Goal: Task Accomplishment & Management: Complete application form

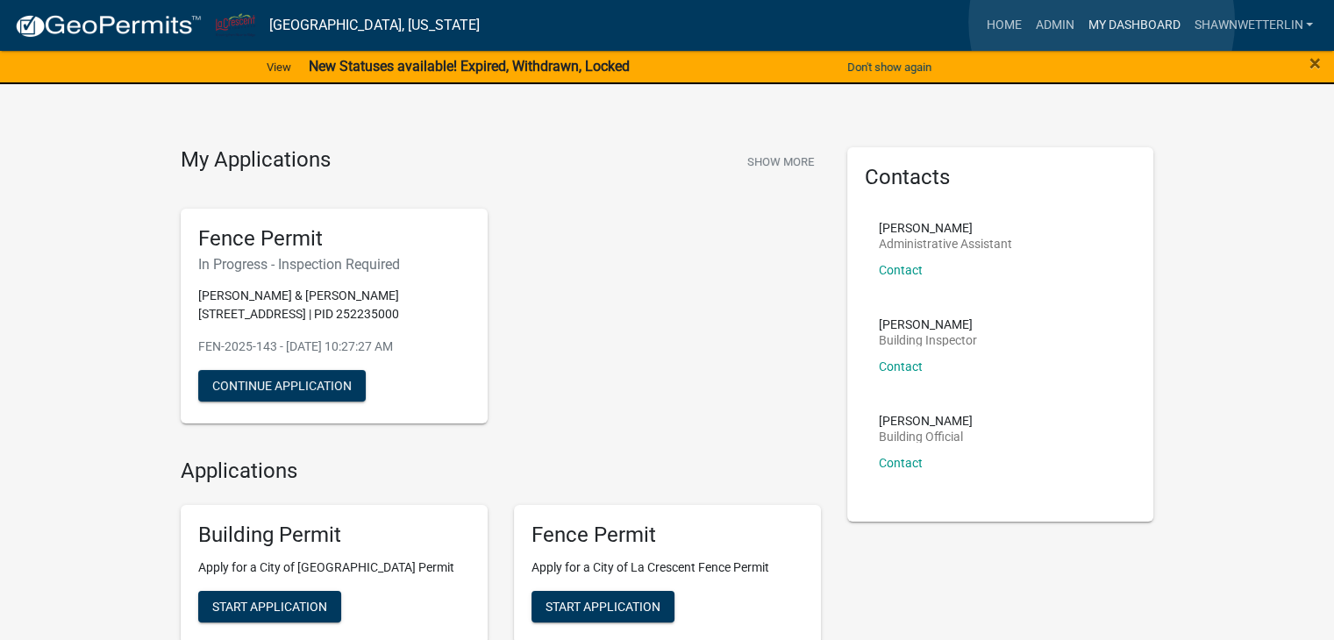
click at [1102, 22] on link "My Dashboard" at bounding box center [1134, 25] width 106 height 33
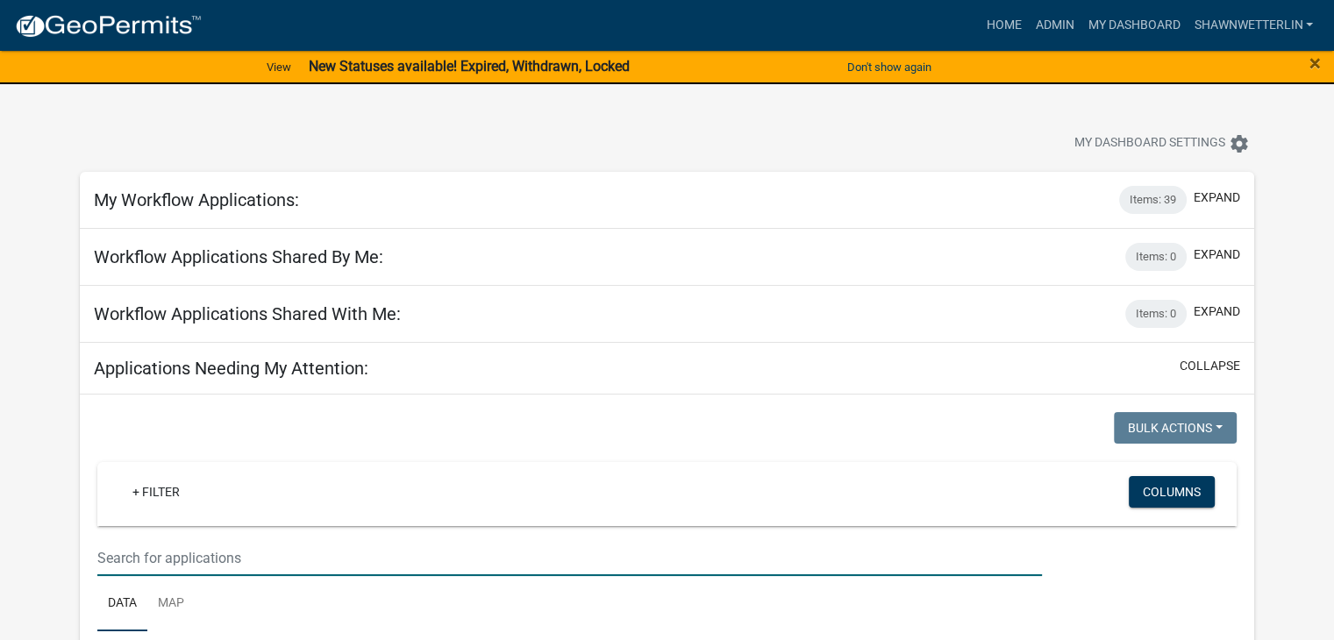
click at [183, 561] on input "text" at bounding box center [569, 558] width 945 height 36
click at [161, 558] on input "BLD-2020262" at bounding box center [569, 558] width 945 height 36
type input "BLD-2020-262"
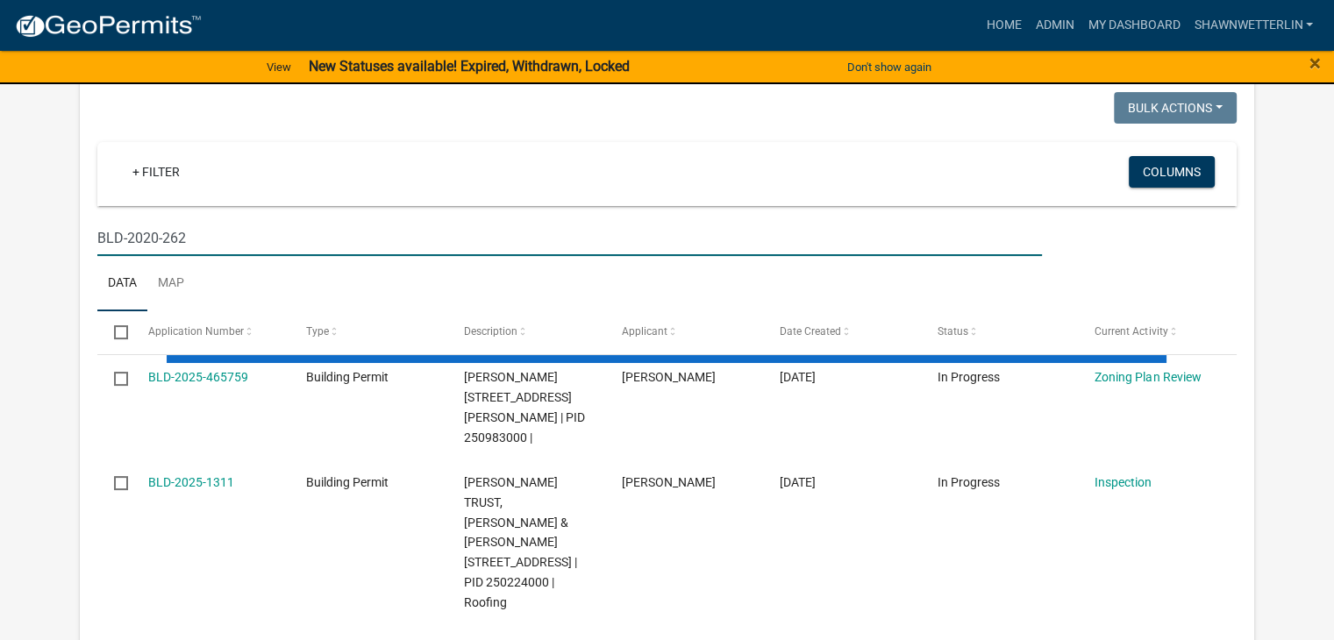
scroll to position [351, 0]
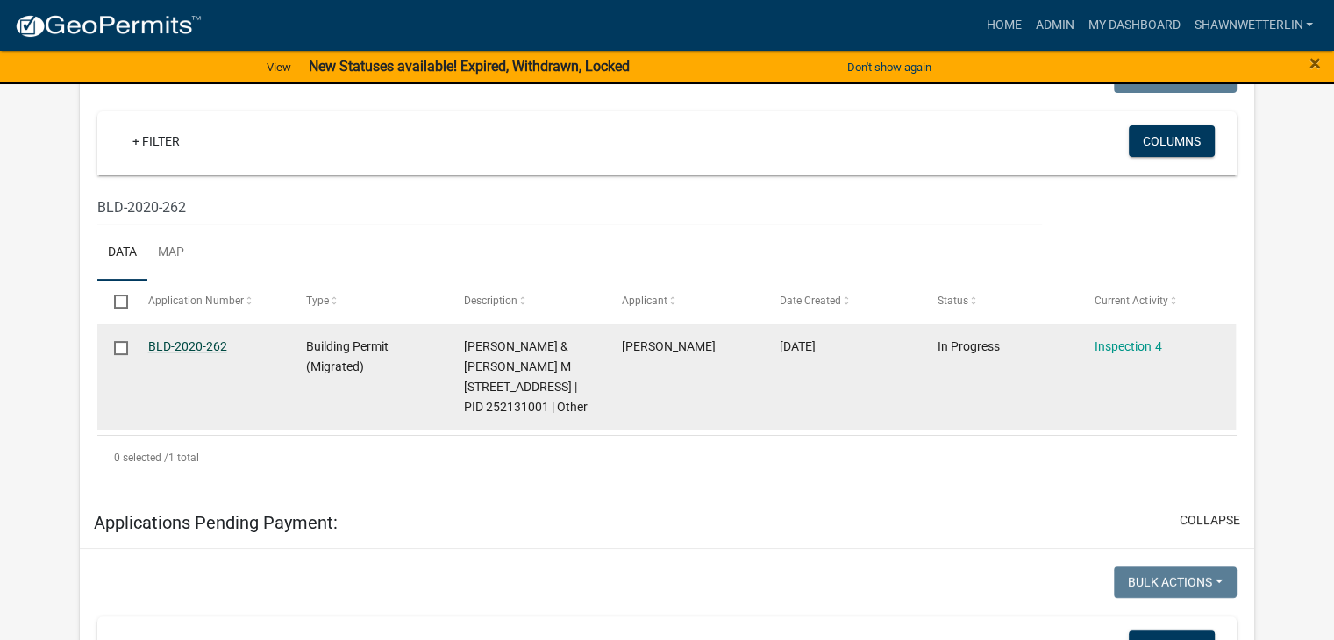
click at [184, 341] on link "BLD-2020-262" at bounding box center [187, 347] width 79 height 14
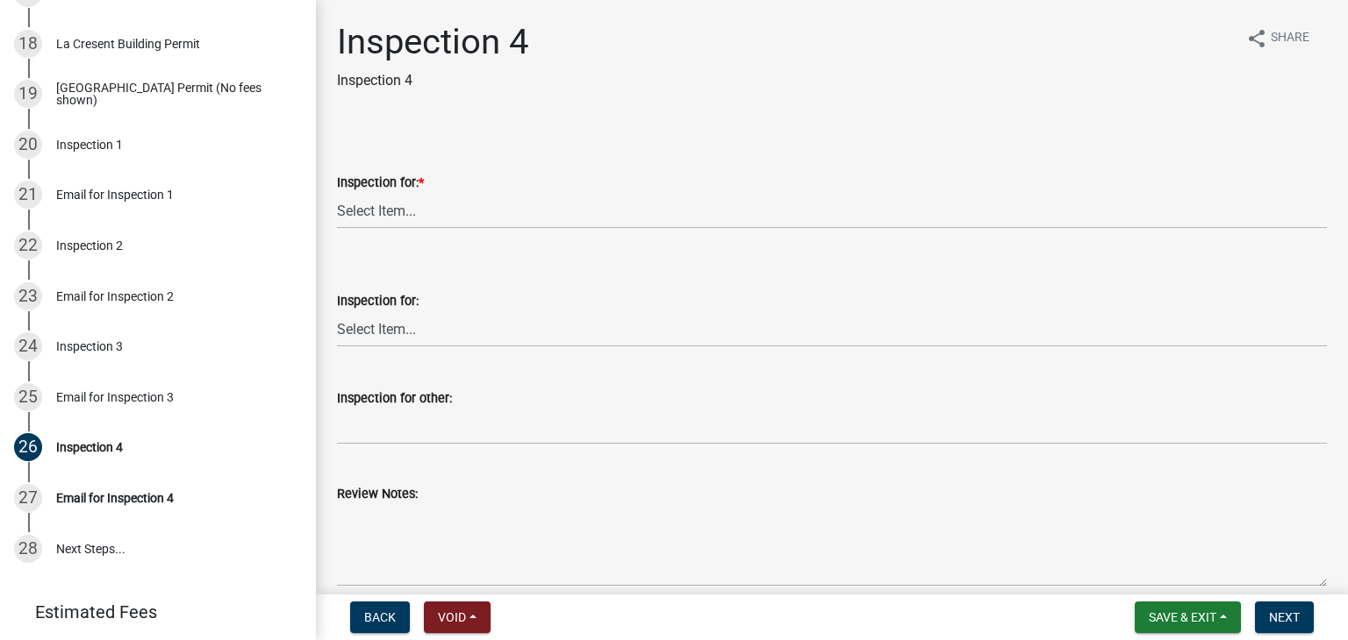
scroll to position [1228, 0]
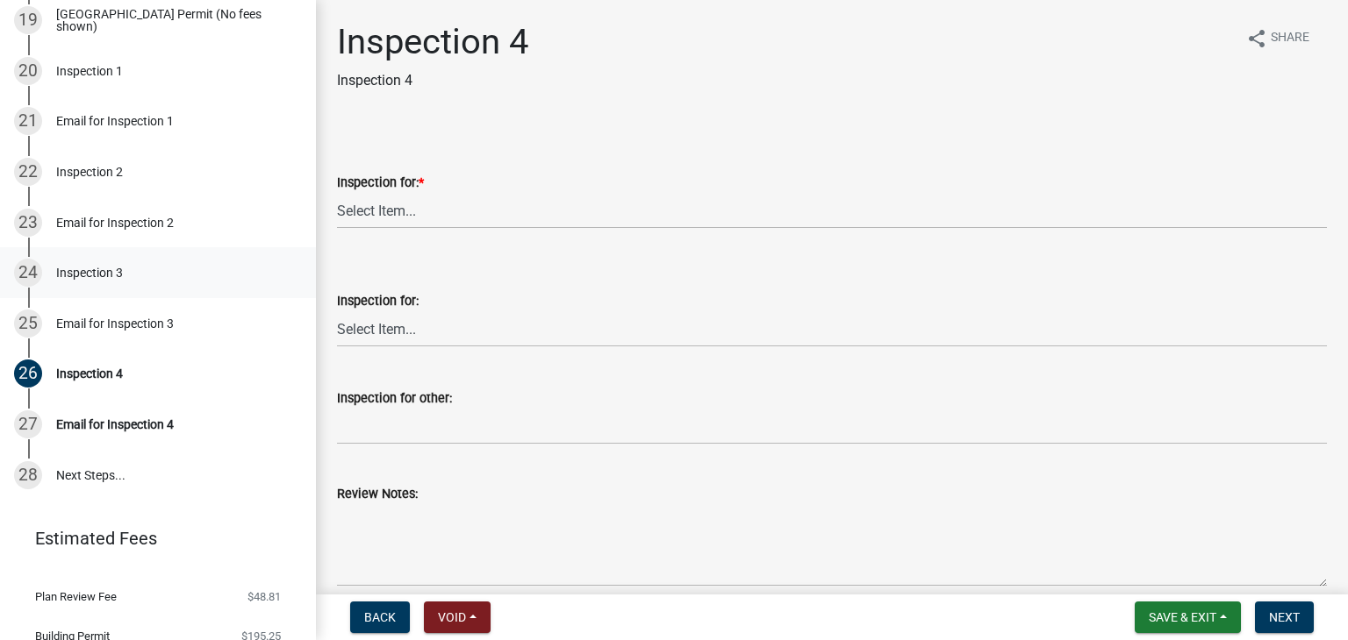
click at [92, 274] on div "Inspection 3" at bounding box center [89, 273] width 67 height 12
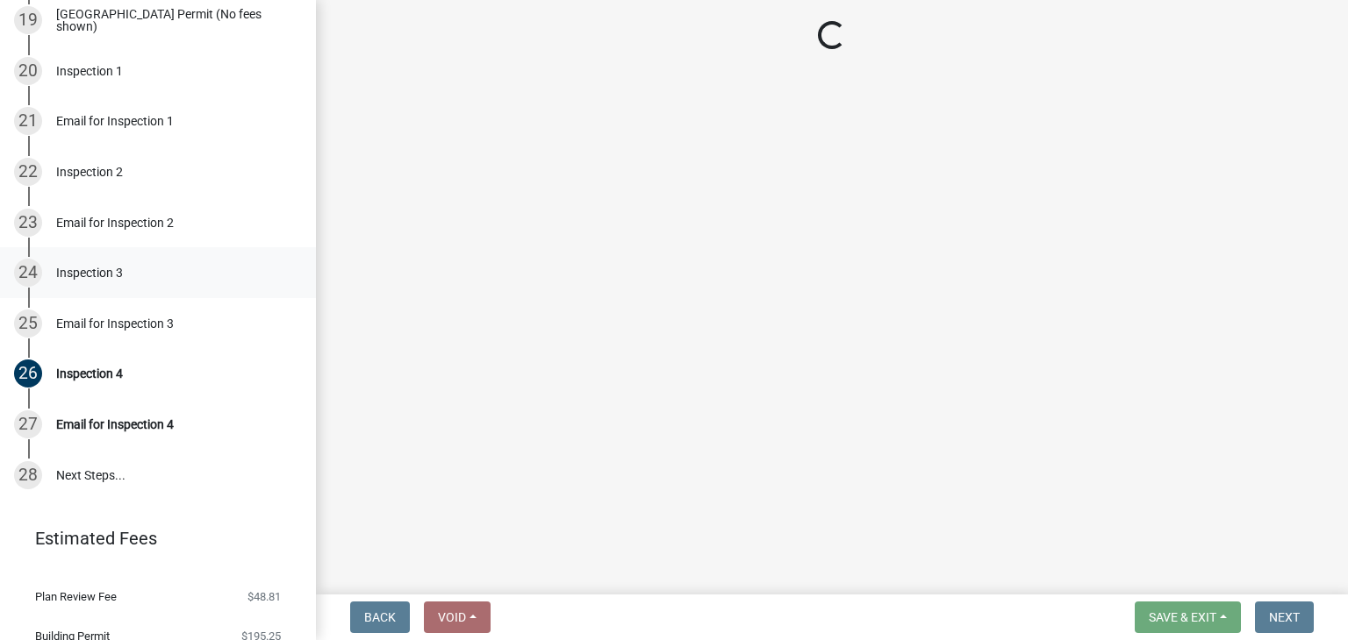
select select "5ef6d2c1-b124-4cf6-b36b-f6c601cad116"
select select "e4855e83-b043-4d7d-84f4-a99a635e3878"
select select "87f4b476-4934-44ba-b258-154bdf59c591"
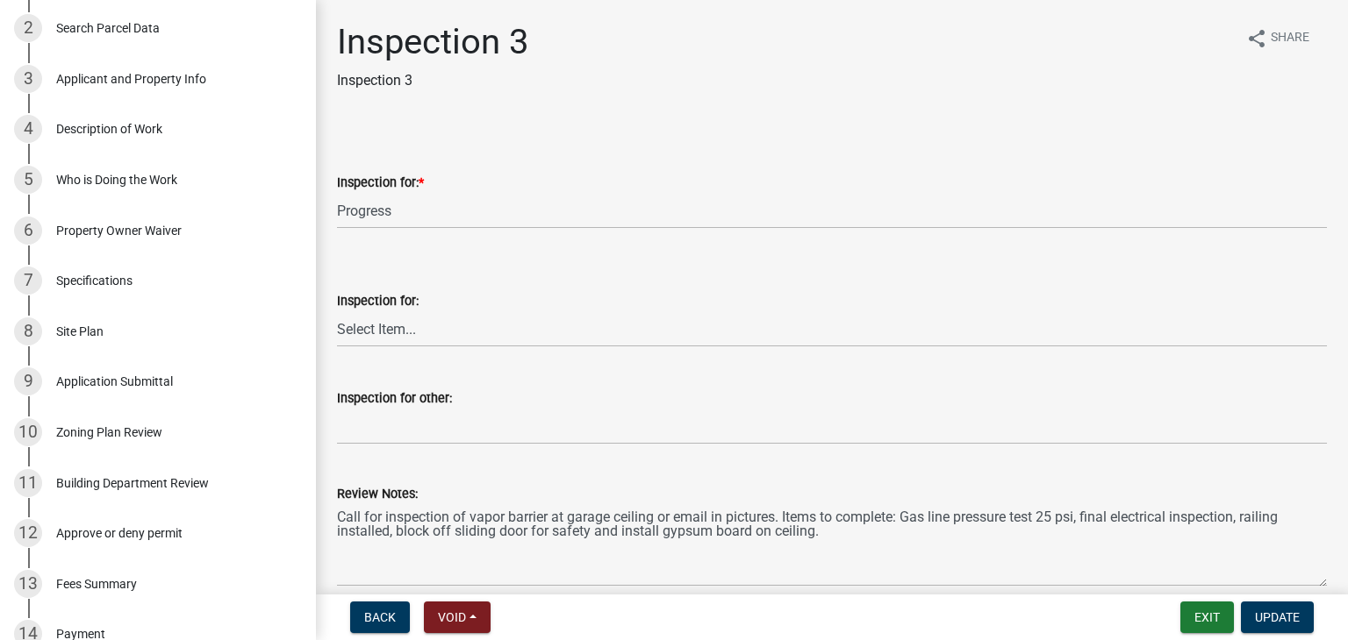
scroll to position [351, 0]
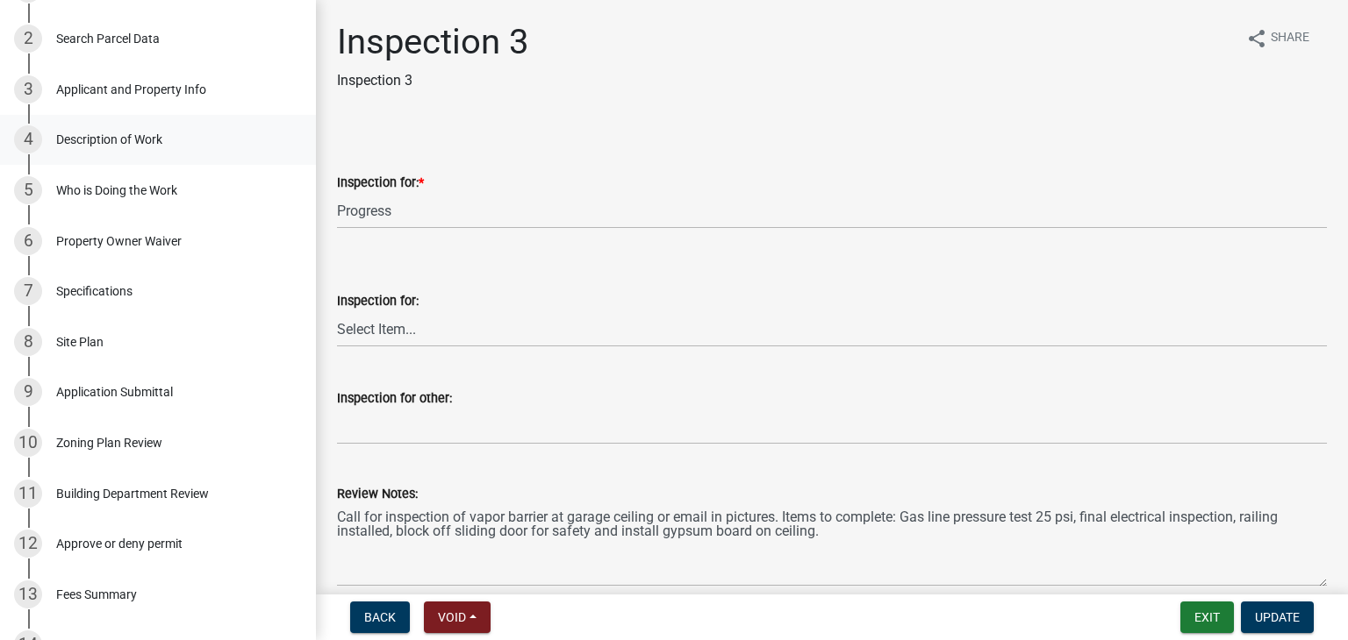
click at [125, 141] on div "Description of Work" at bounding box center [109, 139] width 106 height 12
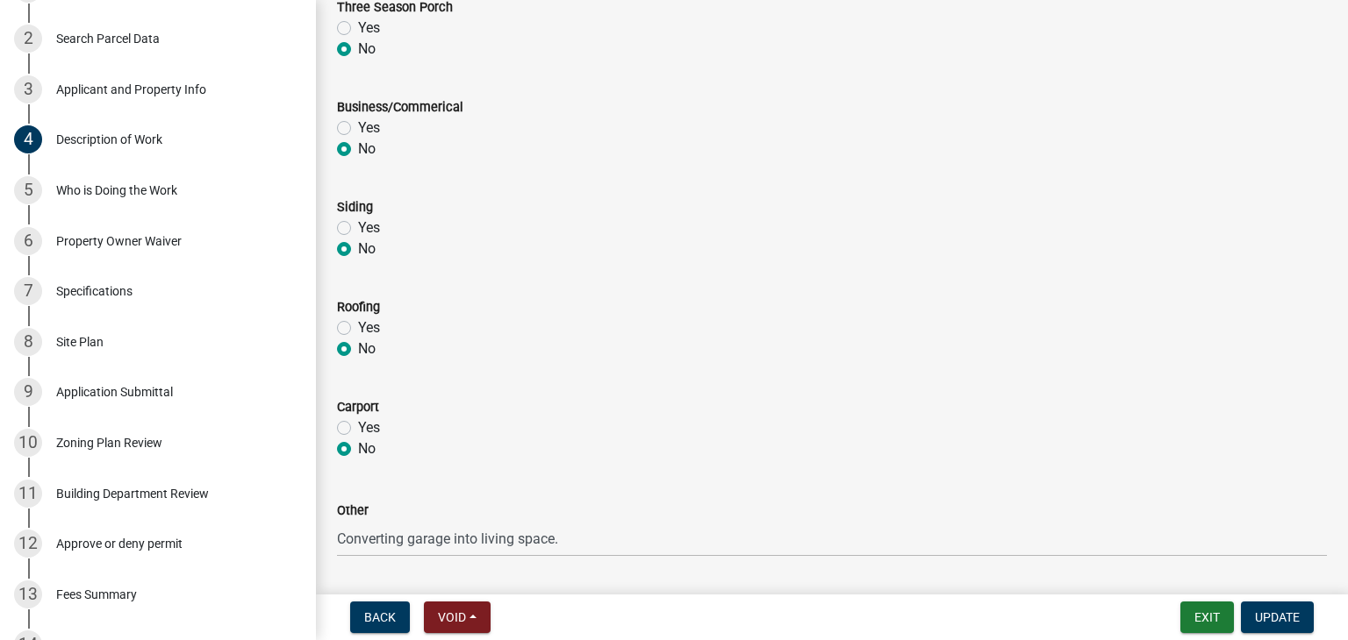
scroll to position [880, 0]
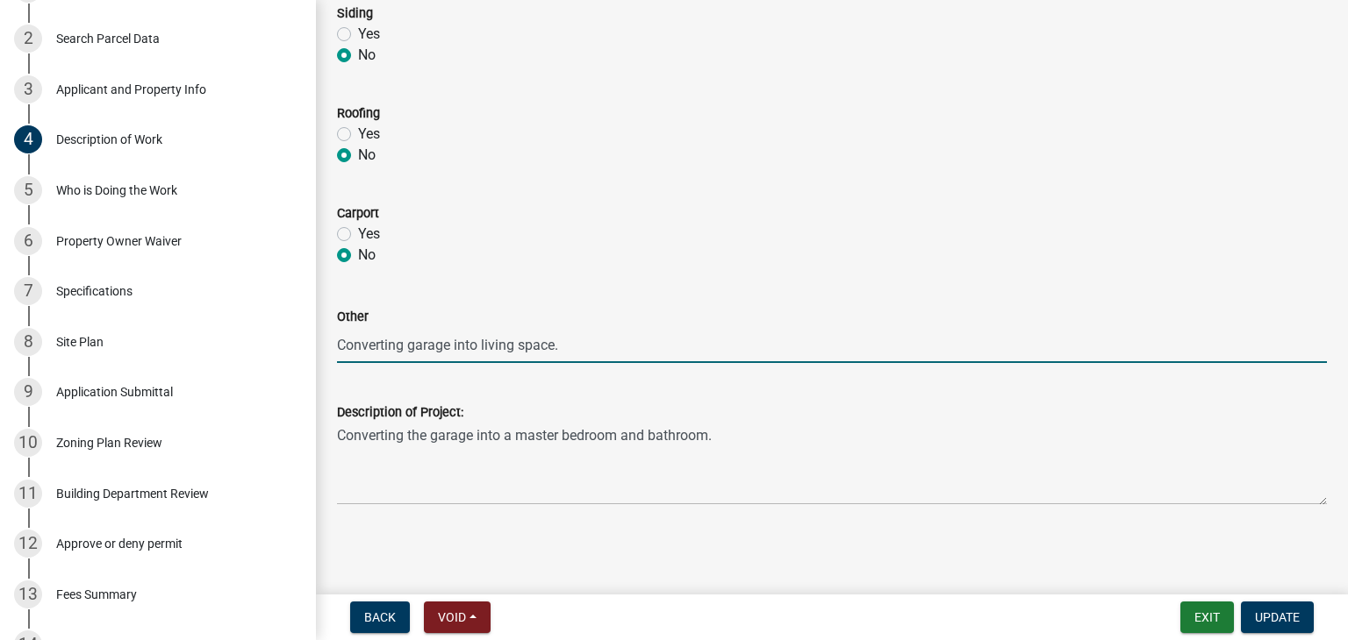
click at [554, 346] on input "Converting garage into living space." at bounding box center [832, 345] width 990 height 36
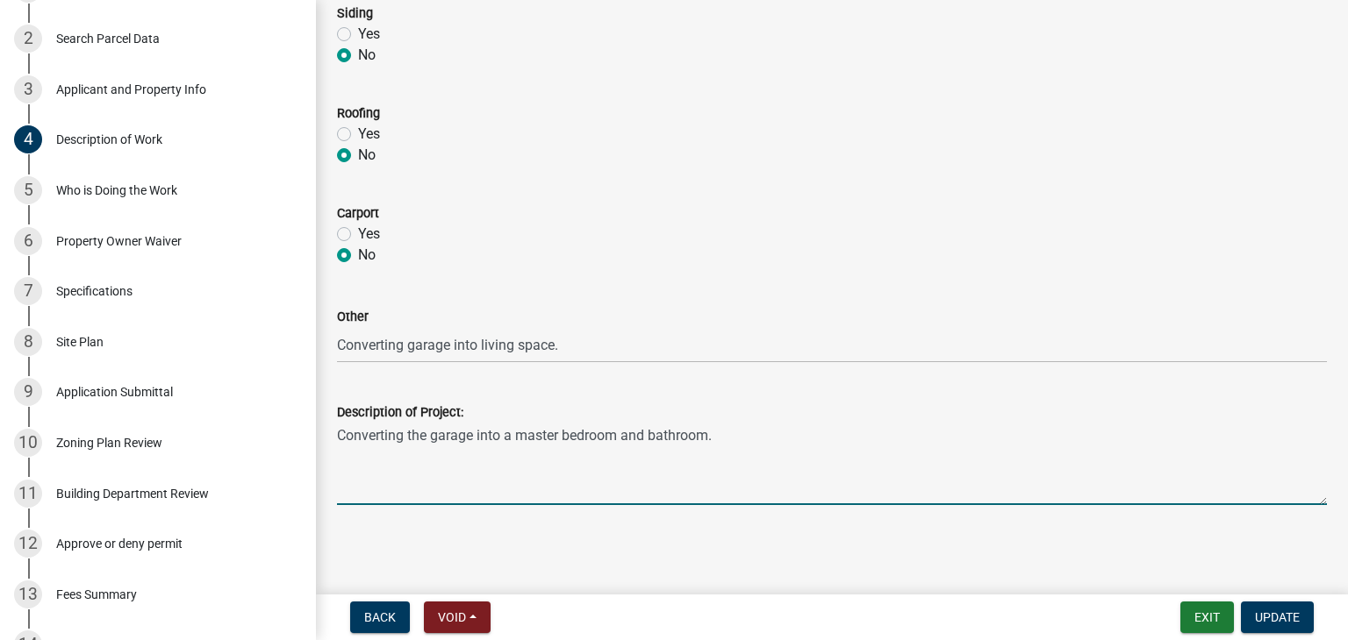
drag, startPoint x: 716, startPoint y: 429, endPoint x: 344, endPoint y: 434, distance: 372.0
click at [344, 434] on textarea "Converting the garage into a master bedroom and bathroom." at bounding box center [832, 464] width 990 height 82
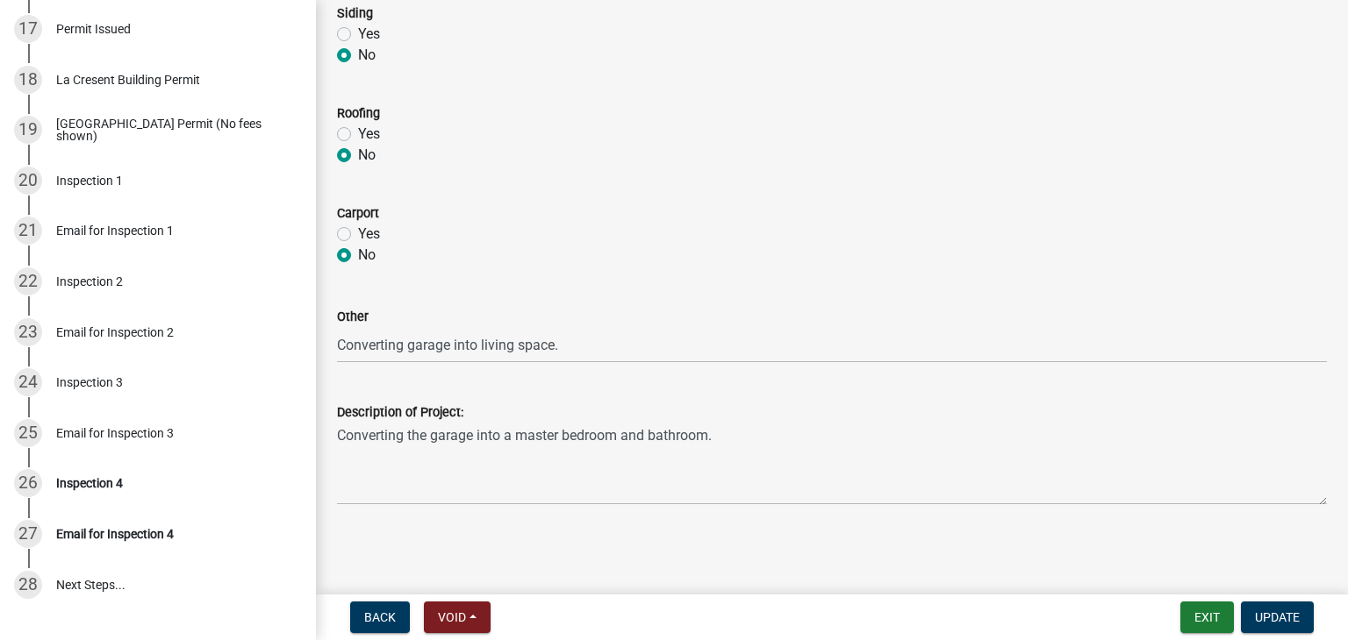
scroll to position [1228, 0]
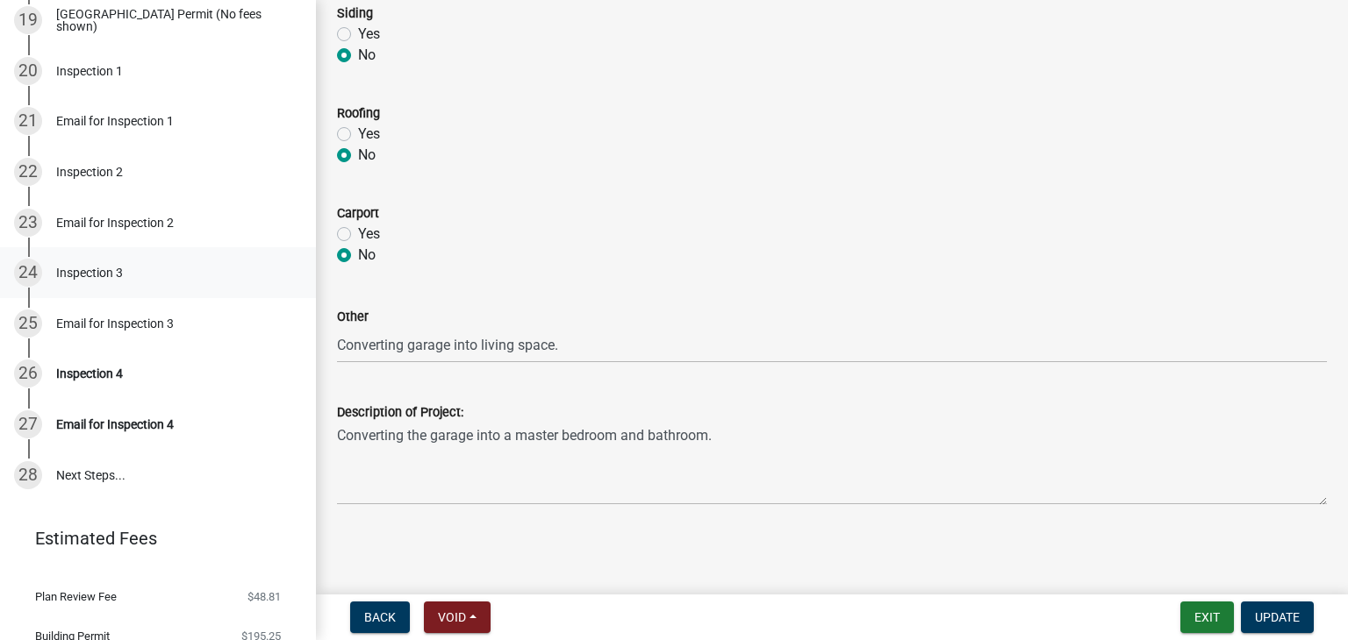
click at [91, 276] on div "Inspection 3" at bounding box center [89, 273] width 67 height 12
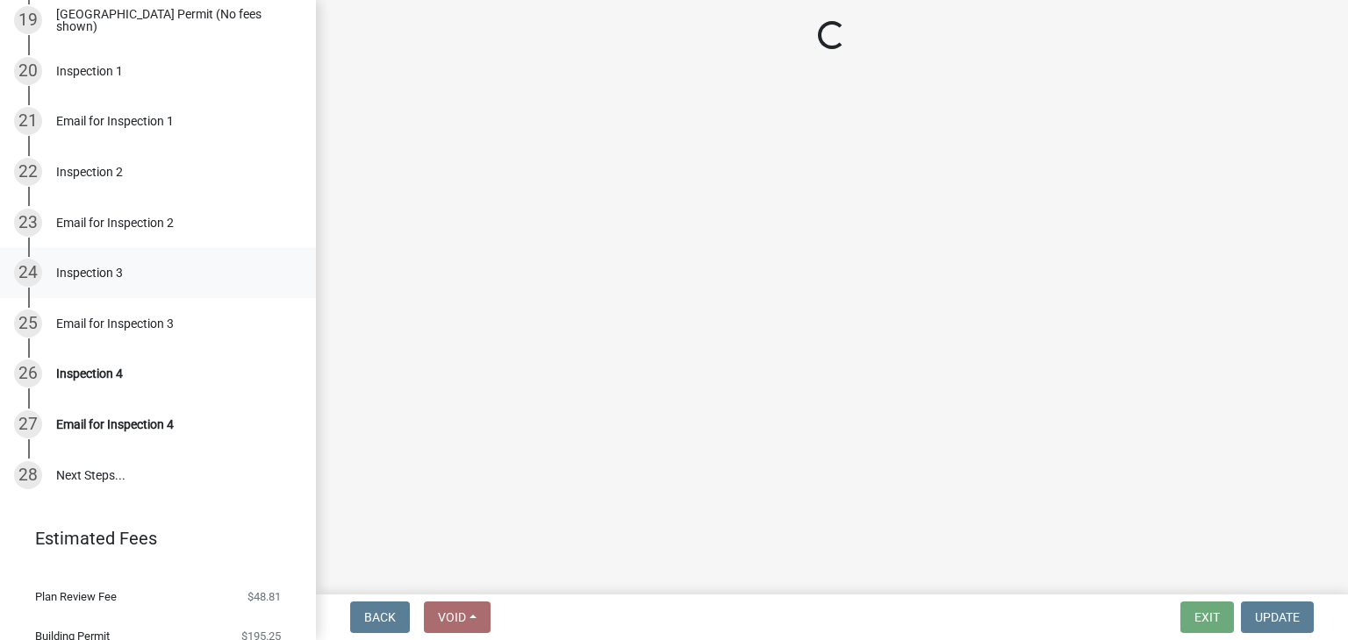
select select "5ef6d2c1-b124-4cf6-b36b-f6c601cad116"
select select "e4855e83-b043-4d7d-84f4-a99a635e3878"
select select "87f4b476-4934-44ba-b258-154bdf59c591"
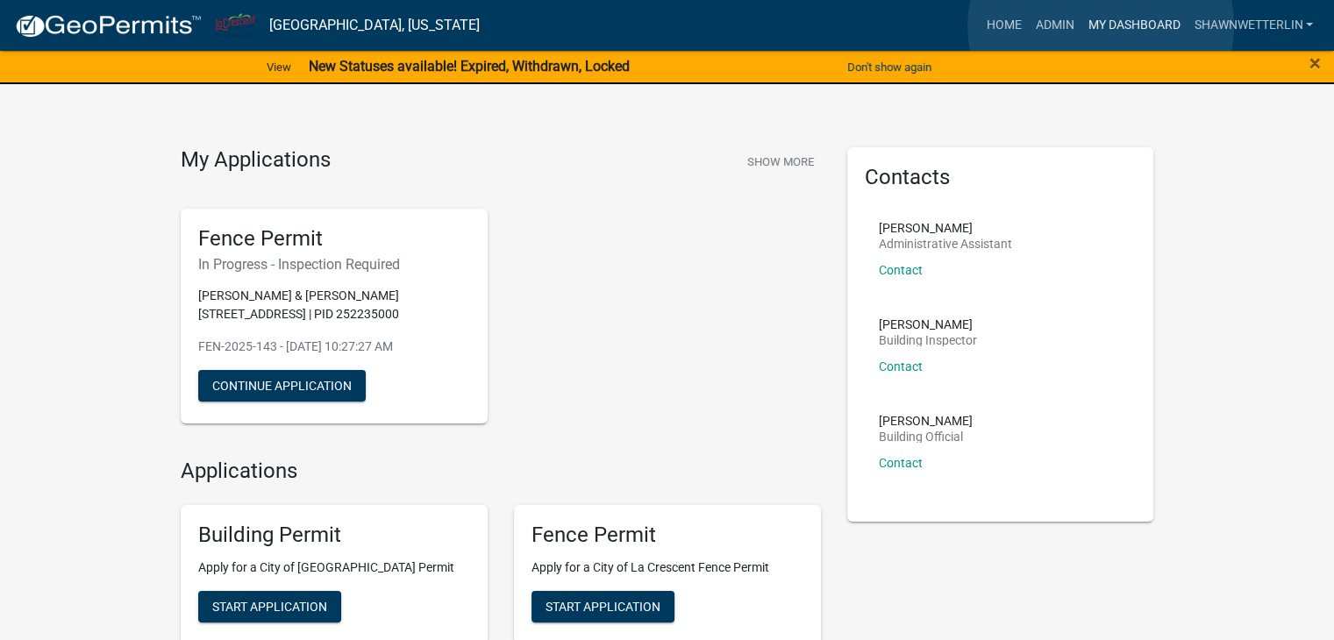
click at [1101, 26] on link "My Dashboard" at bounding box center [1134, 25] width 106 height 33
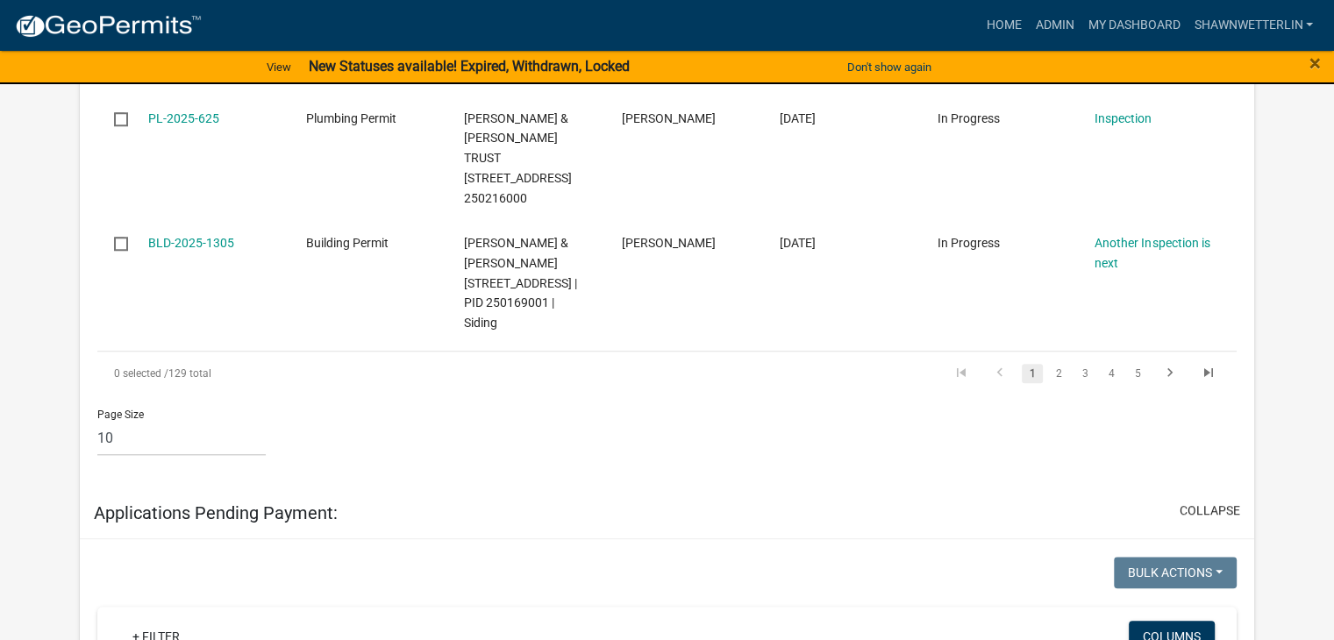
scroll to position [1579, 0]
click at [1213, 366] on icon "go to last page" at bounding box center [1209, 376] width 23 height 21
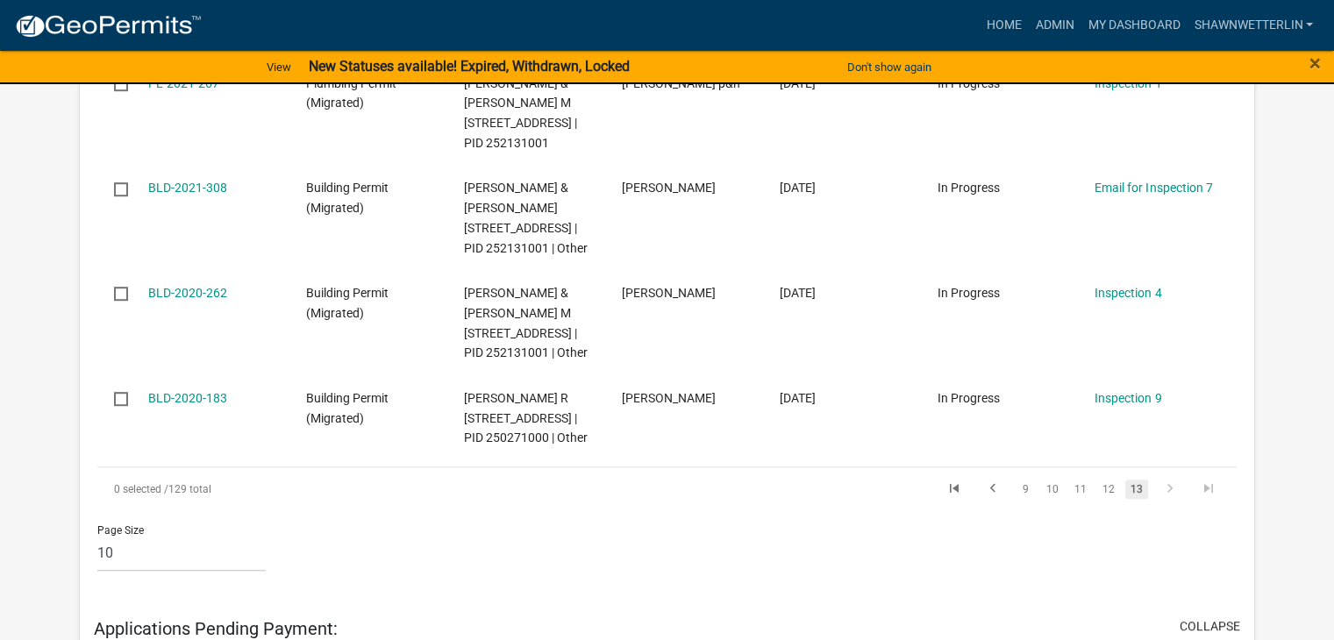
scroll to position [1471, 0]
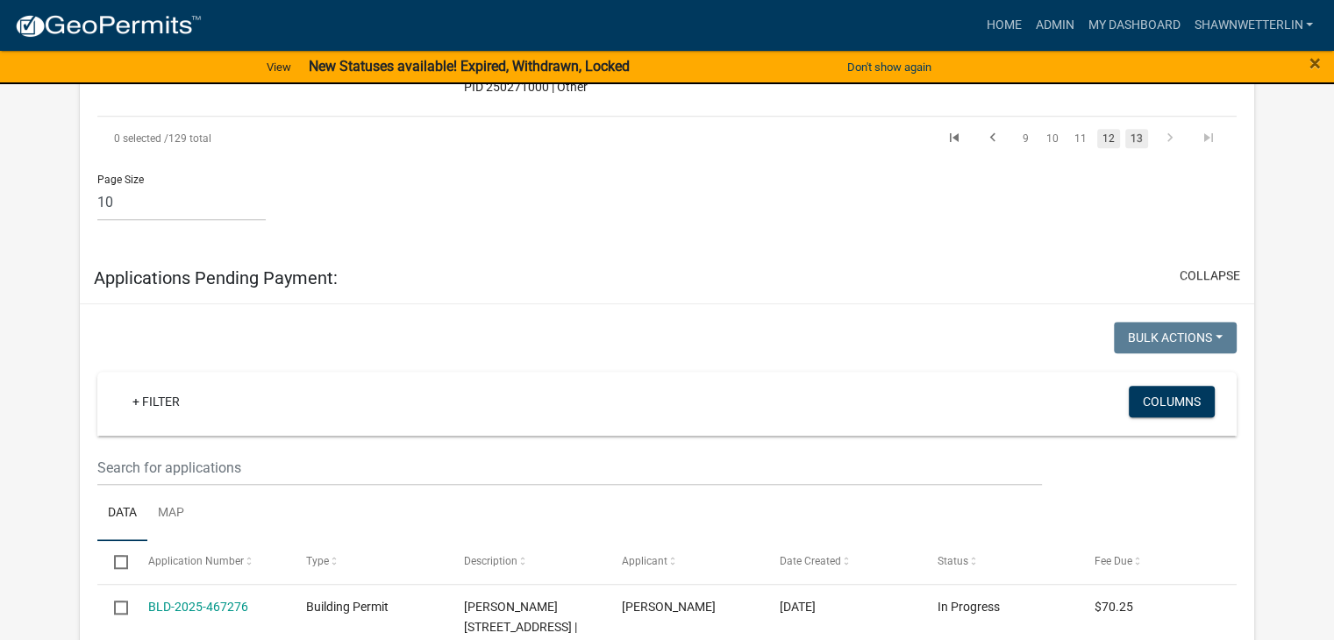
click at [1110, 148] on link "12" at bounding box center [1109, 138] width 23 height 19
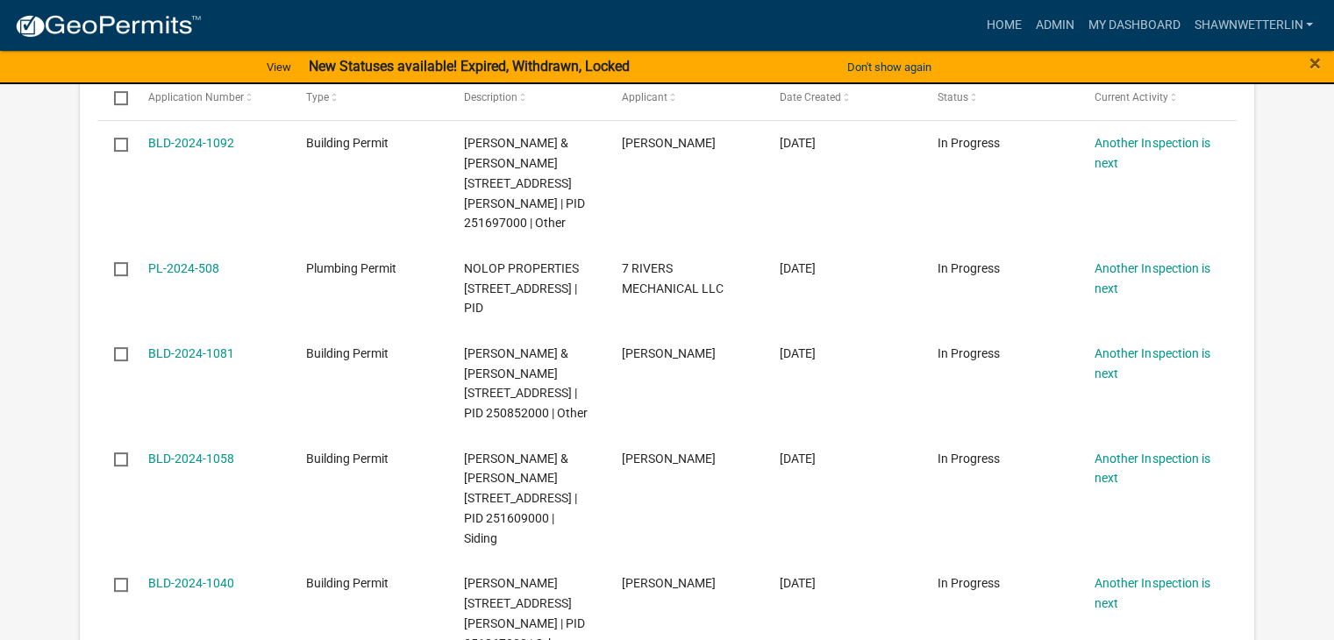
scroll to position [467, 0]
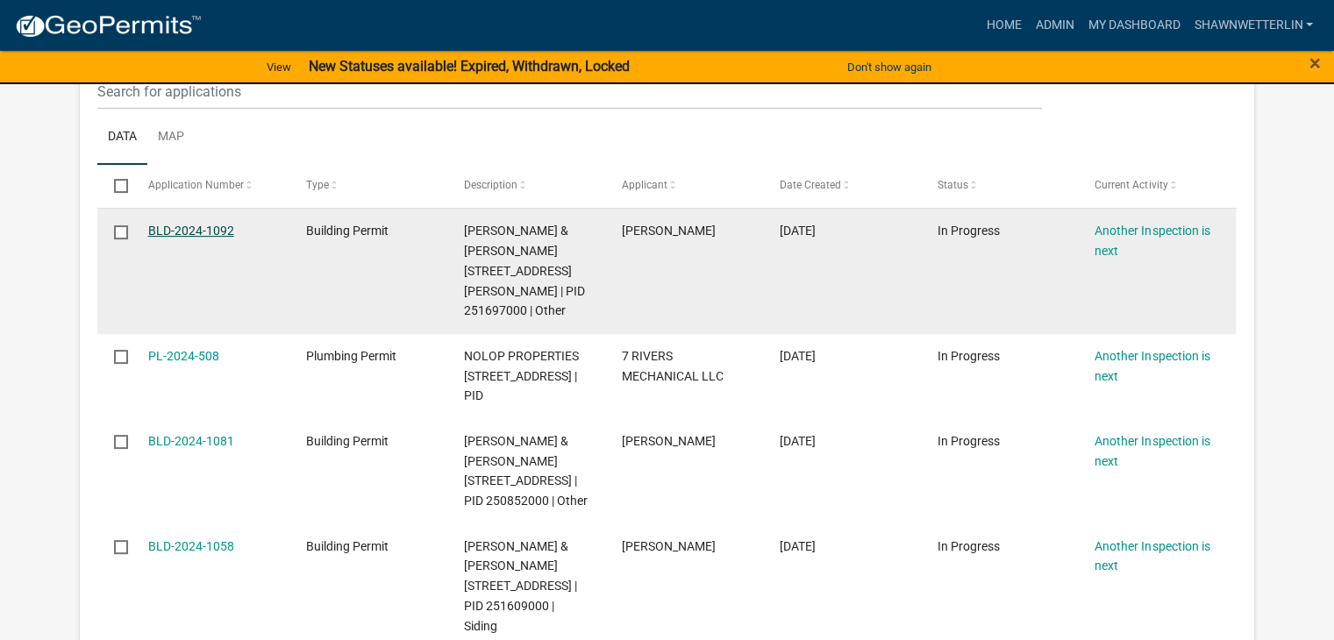
click at [175, 229] on link "BLD-2024-1092" at bounding box center [191, 231] width 86 height 14
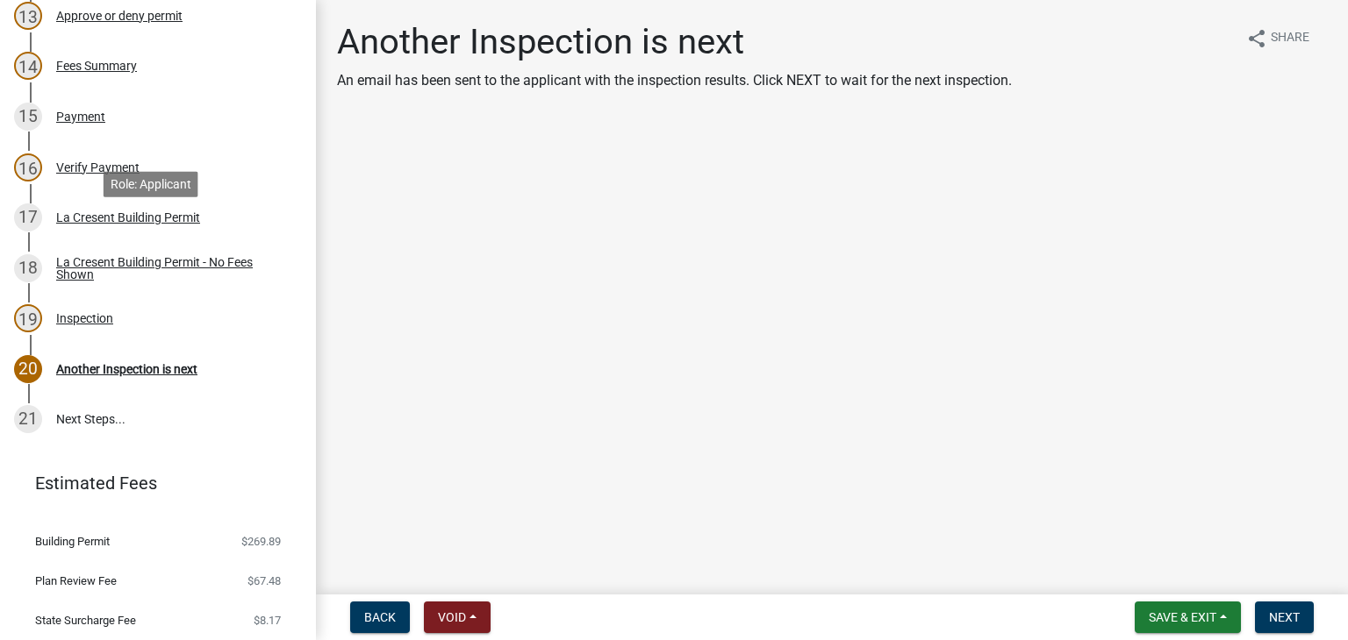
scroll to position [965, 0]
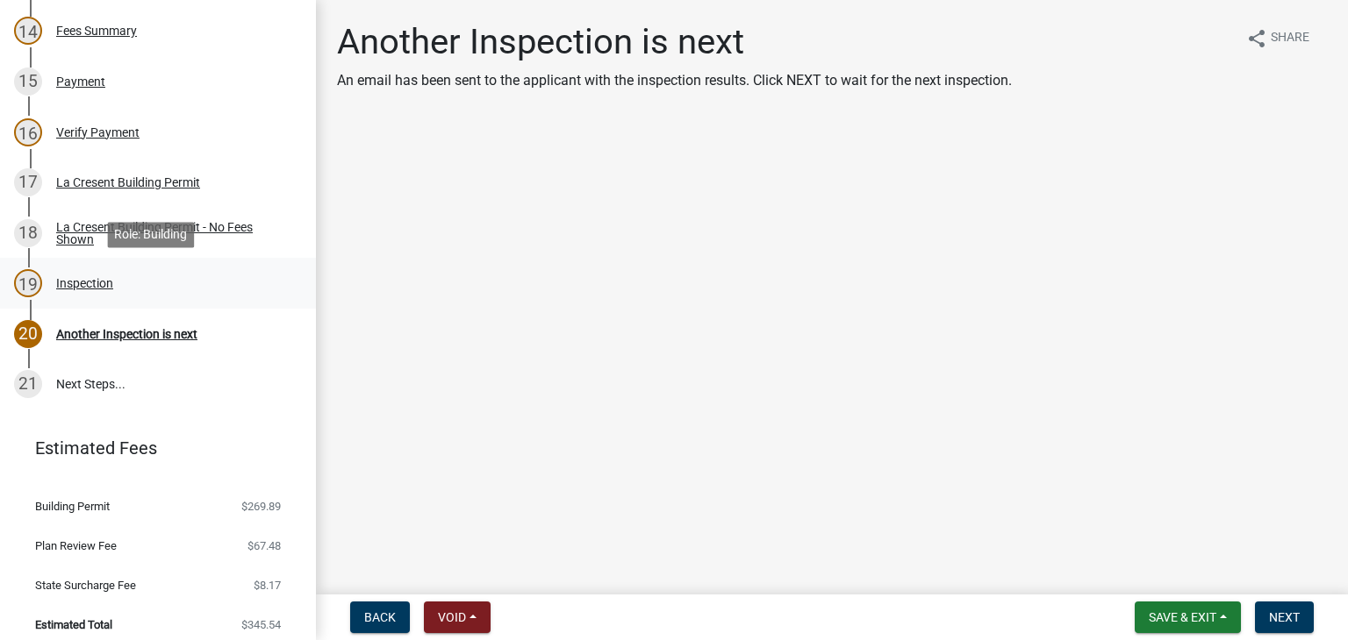
click at [93, 283] on div "Inspection" at bounding box center [84, 283] width 57 height 12
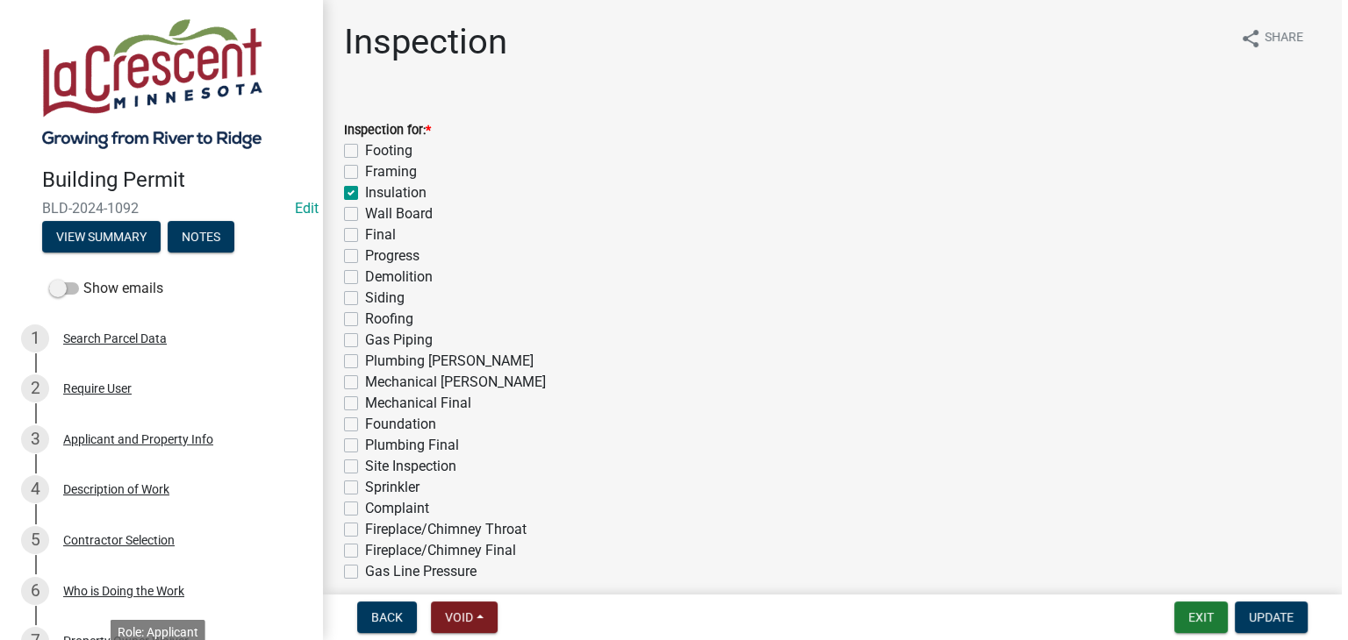
scroll to position [0, 0]
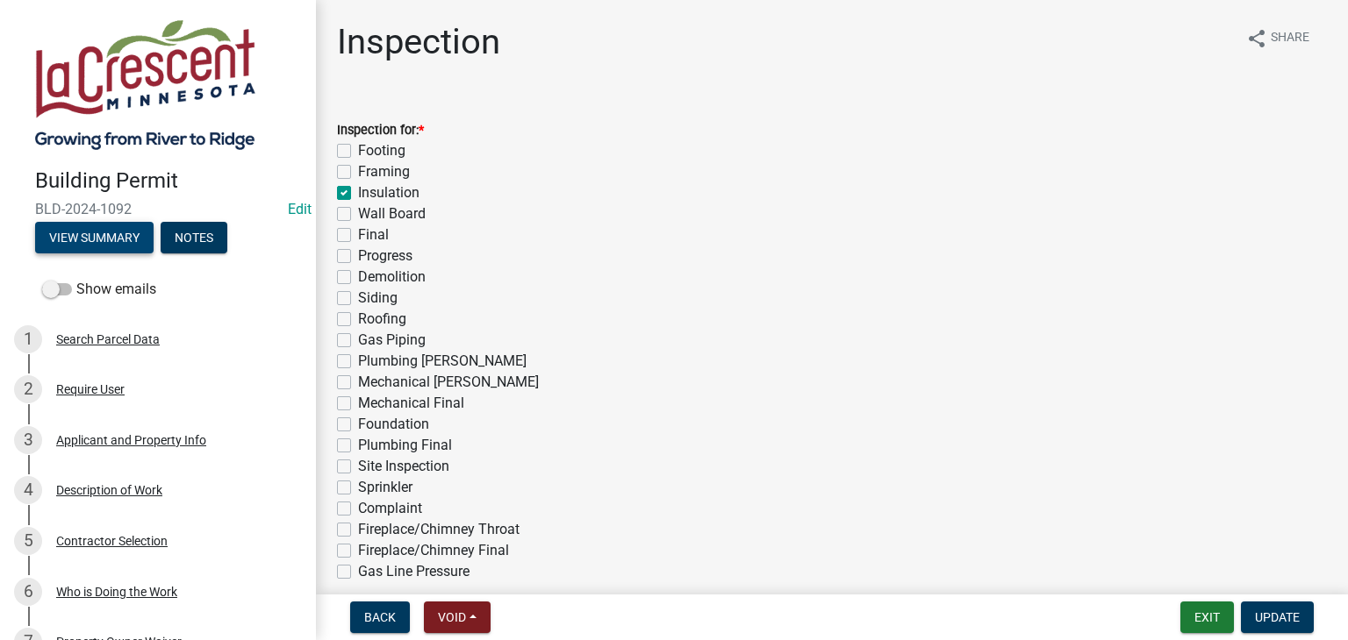
click at [118, 239] on button "View Summary" at bounding box center [94, 238] width 118 height 32
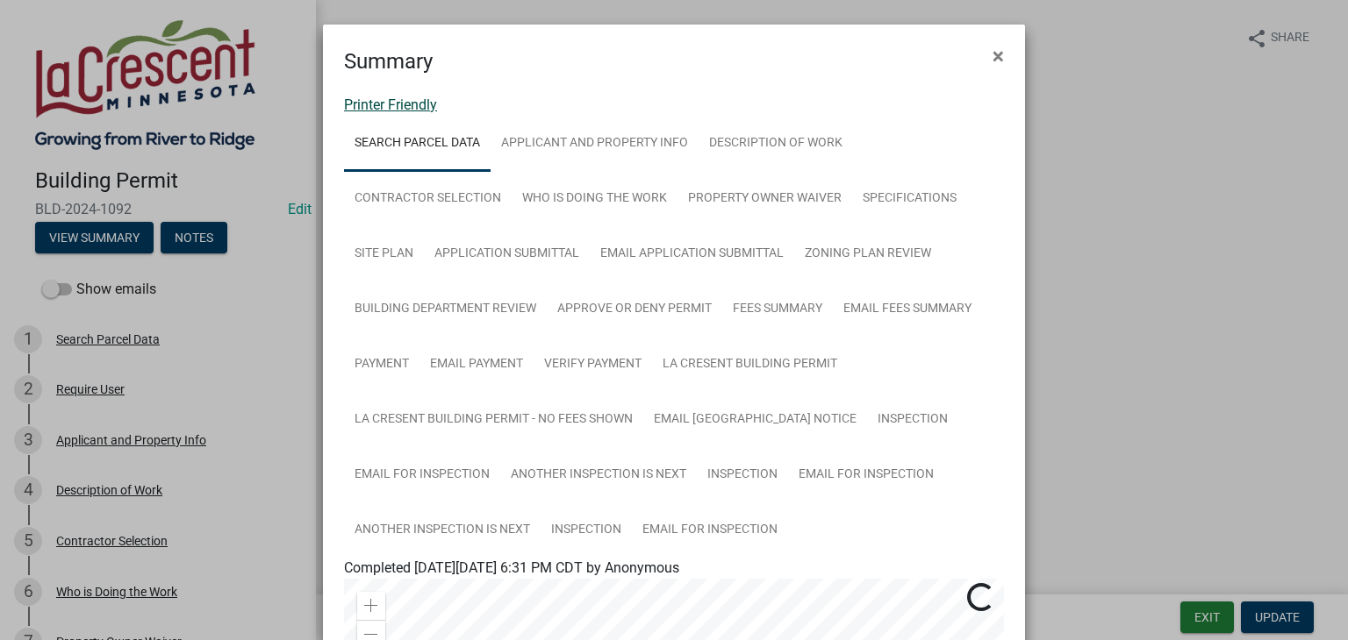
click at [399, 104] on link "Printer Friendly" at bounding box center [390, 105] width 93 height 17
click at [983, 56] on button "×" at bounding box center [997, 56] width 39 height 49
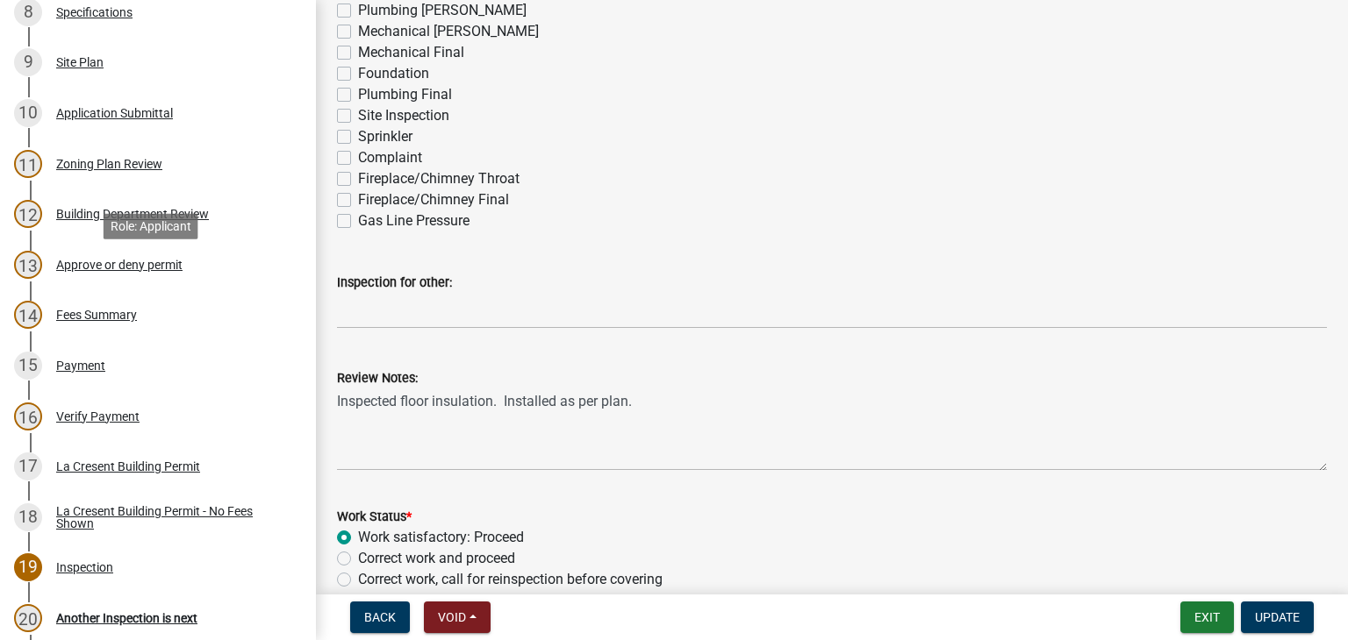
scroll to position [790, 0]
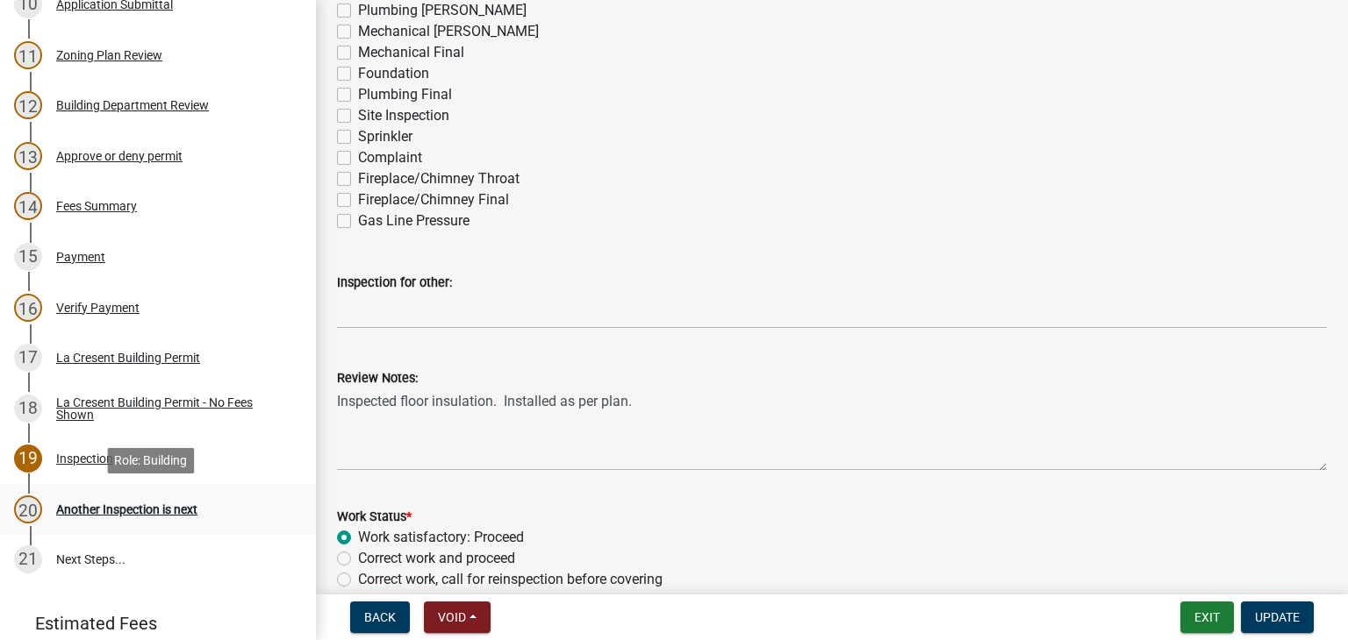
click at [142, 512] on div "Another Inspection is next" at bounding box center [126, 510] width 141 height 12
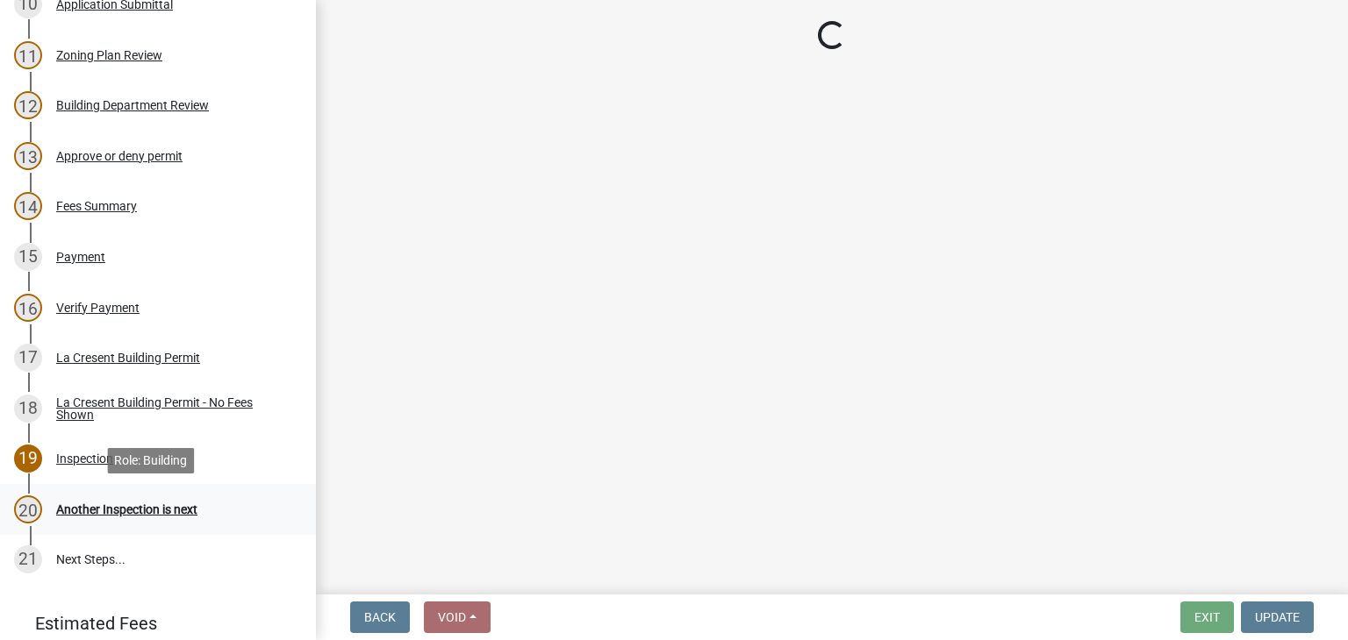
scroll to position [0, 0]
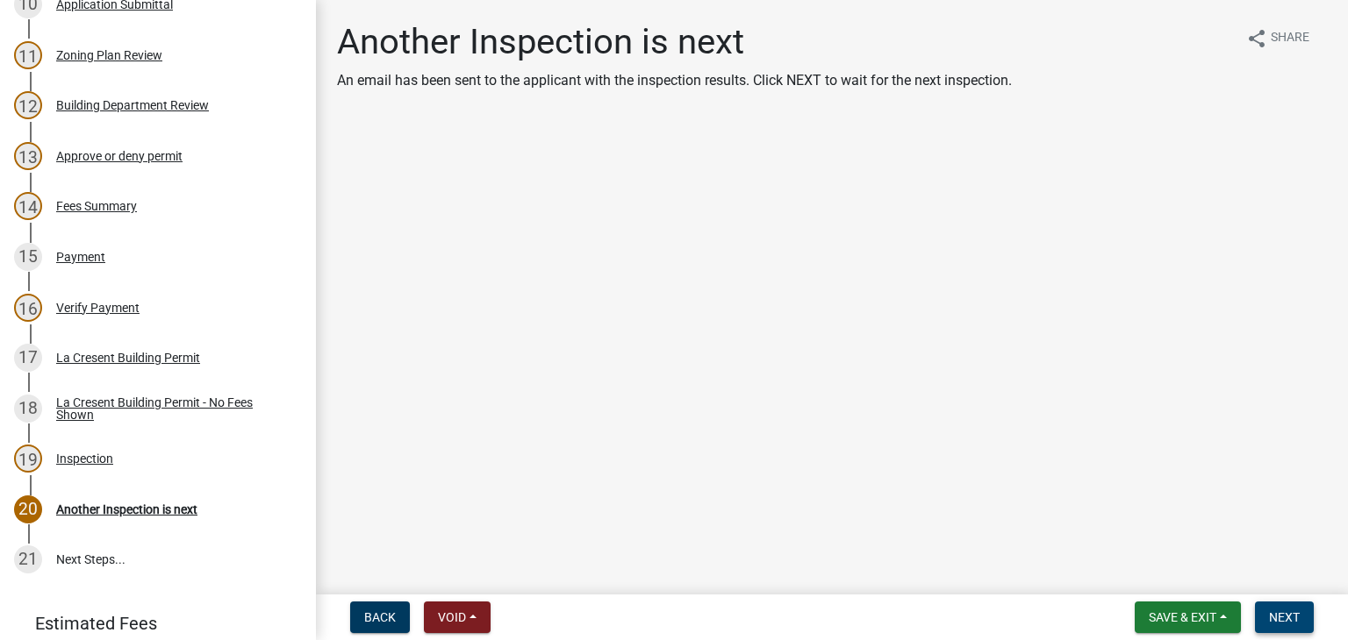
click at [1291, 618] on span "Next" at bounding box center [1284, 618] width 31 height 14
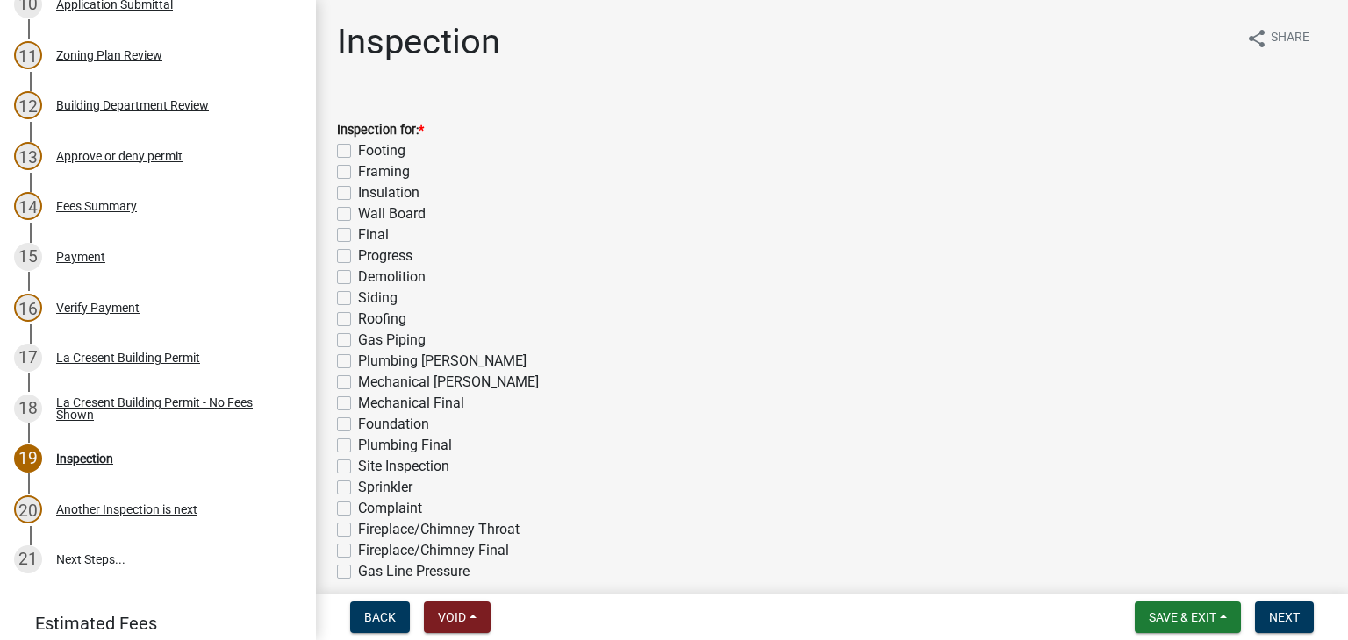
click at [358, 248] on label "Progress" at bounding box center [385, 256] width 54 height 21
click at [358, 248] on input "Progress" at bounding box center [363, 251] width 11 height 11
checkbox input "true"
checkbox input "false"
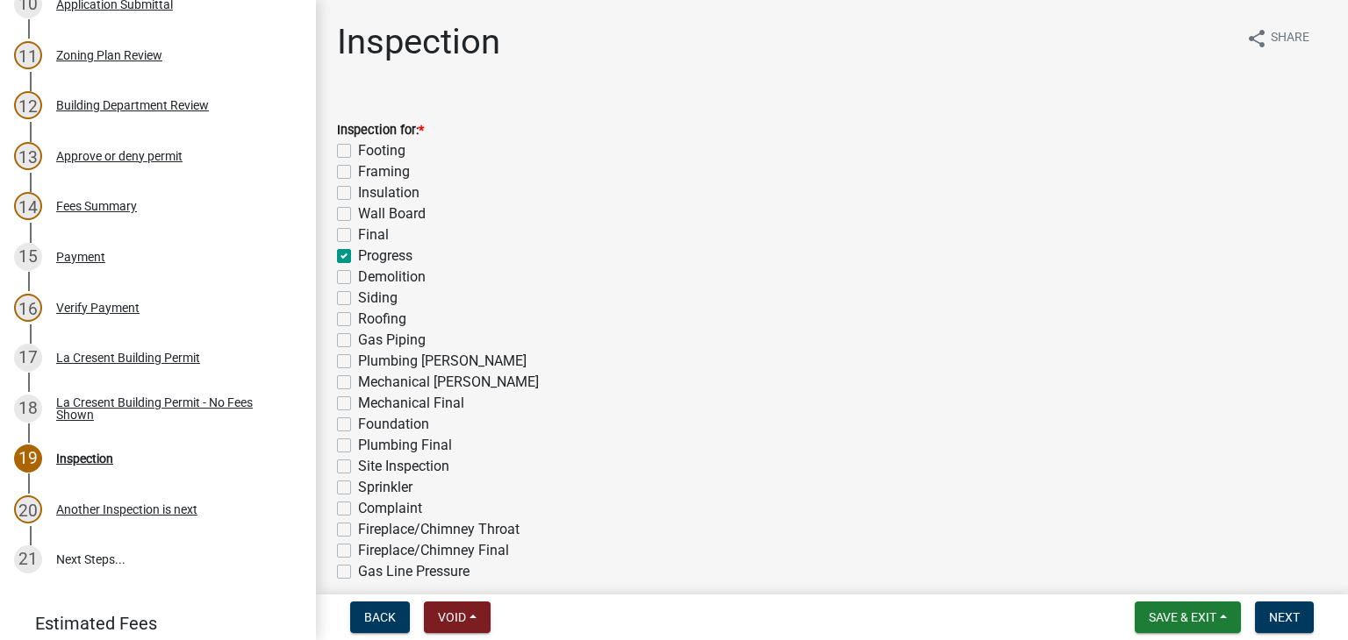
checkbox input "false"
checkbox input "true"
checkbox input "false"
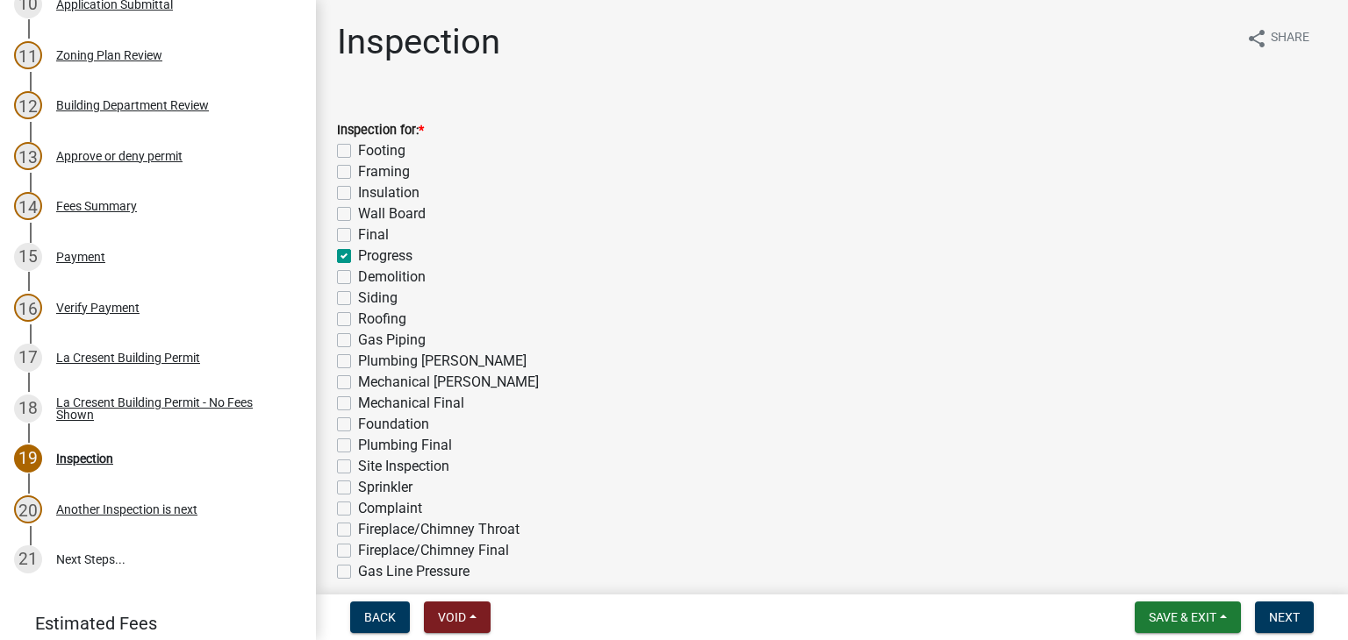
checkbox input "false"
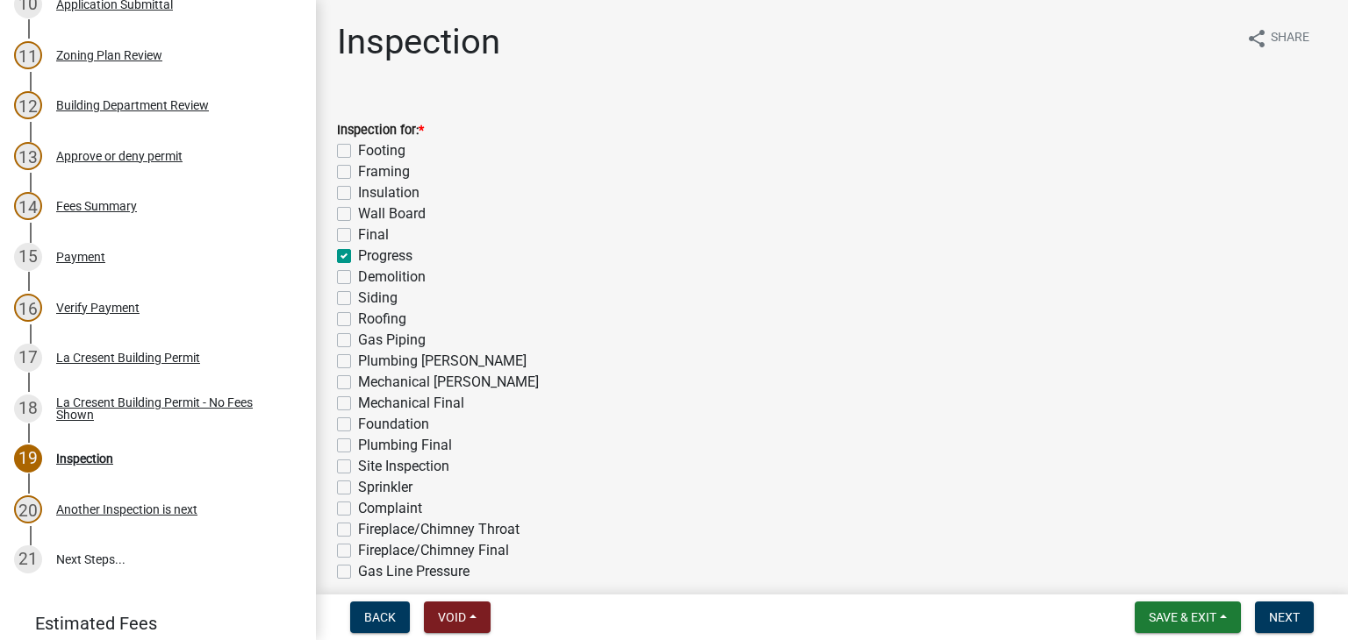
checkbox input "false"
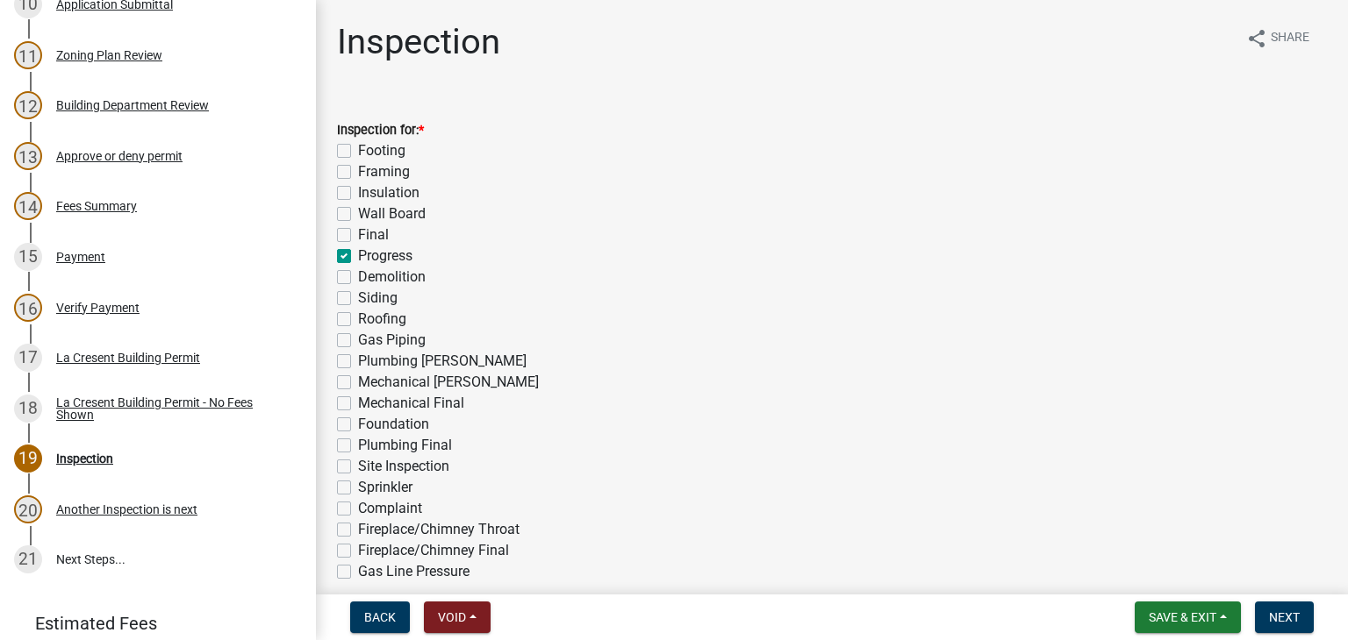
checkbox input "false"
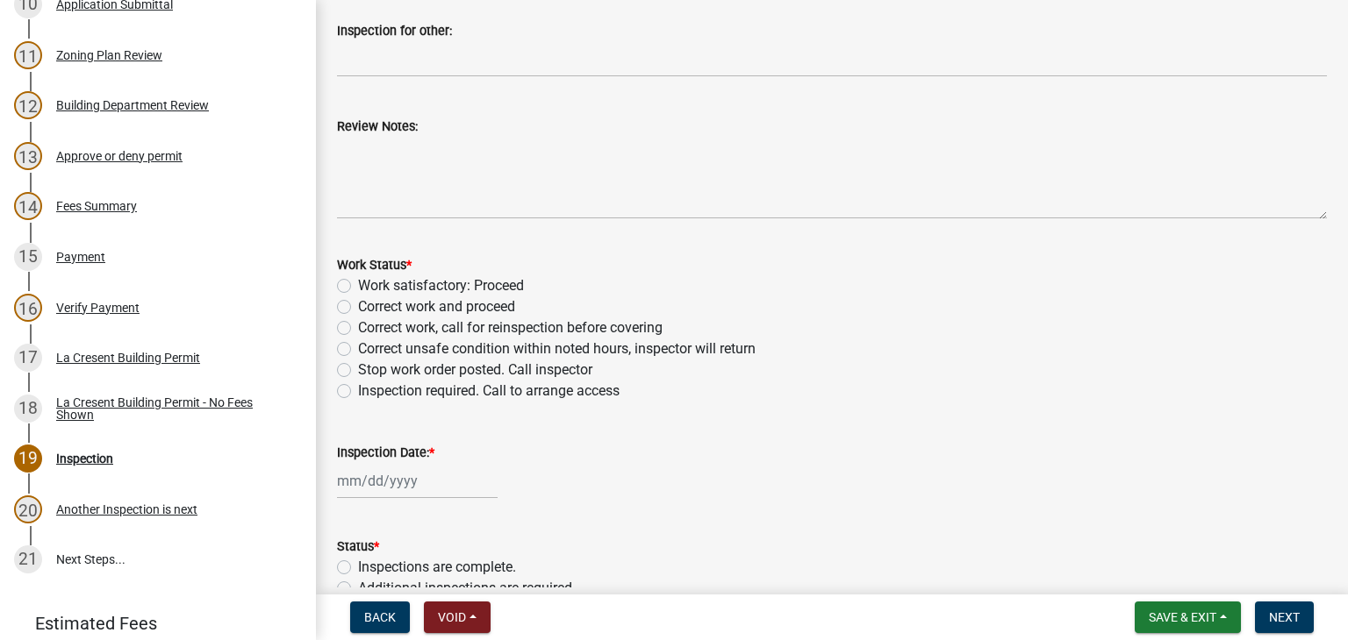
scroll to position [614, 0]
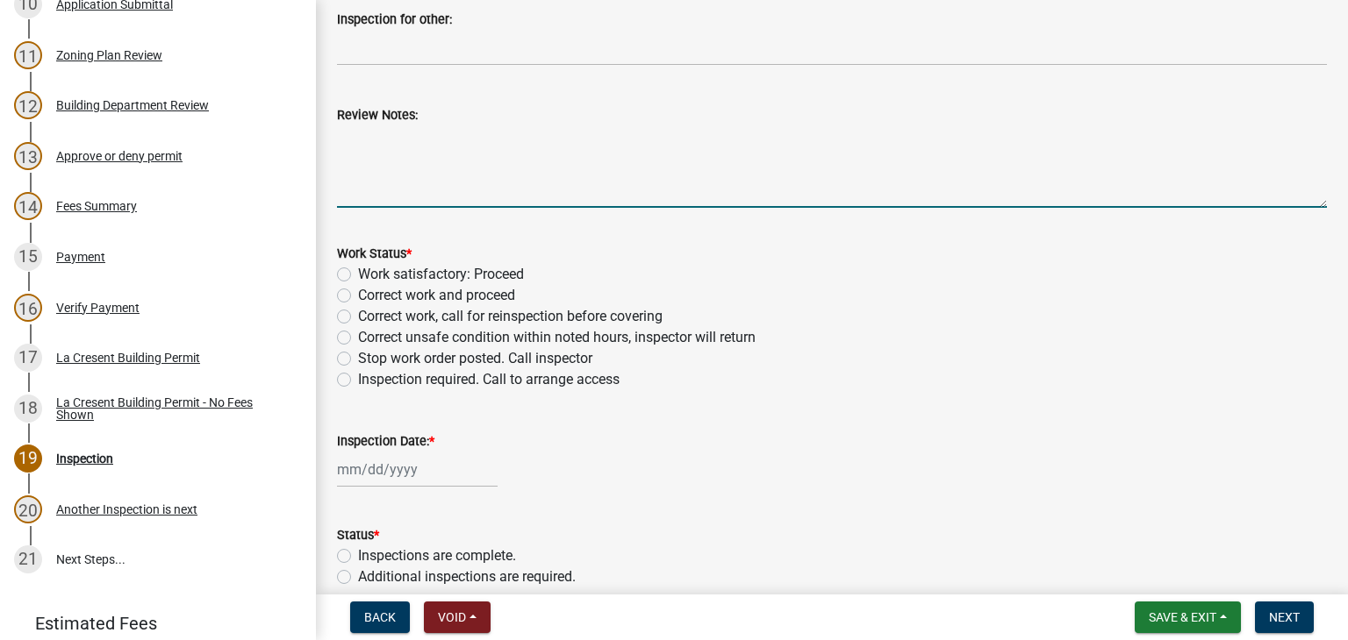
click at [390, 143] on textarea "Review Notes:" at bounding box center [832, 166] width 990 height 82
type textarea "Let us know when your ready for an inspection"
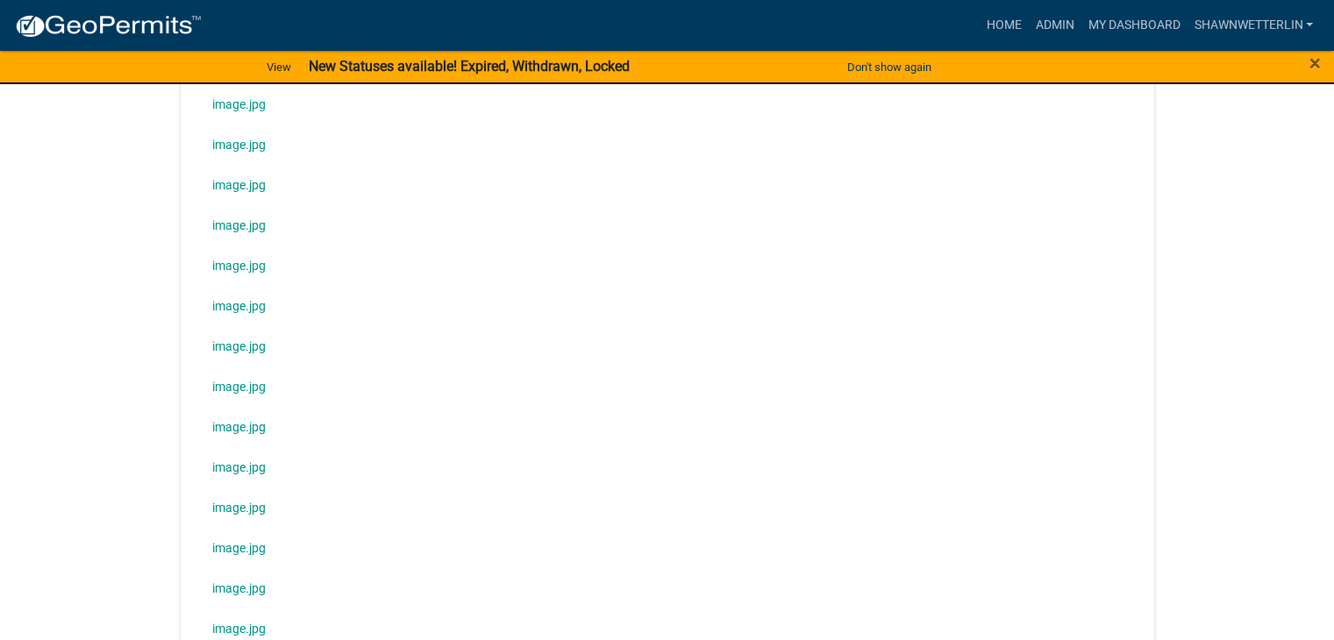
scroll to position [21845, 0]
